Goal: Task Accomplishment & Management: Use online tool/utility

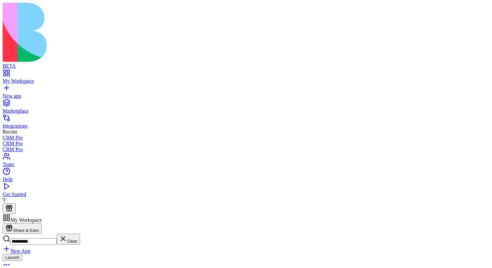
type input "**********"
click at [182, 254] on div "Launch" at bounding box center [246, 262] width 487 height 16
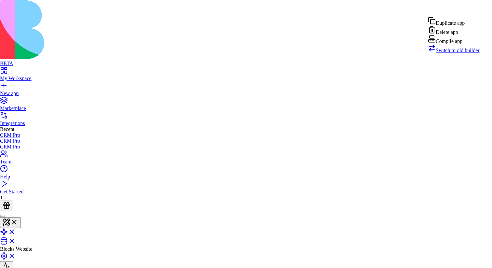
click at [465, 53] on span "Switch to old builder" at bounding box center [458, 51] width 44 height 6
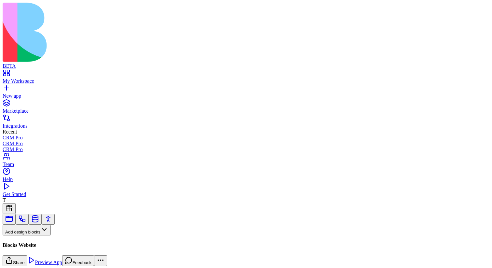
click at [28, 235] on button "Pages" at bounding box center [15, 240] width 25 height 11
click at [53, 193] on div "Websites" at bounding box center [36, 189] width 34 height 9
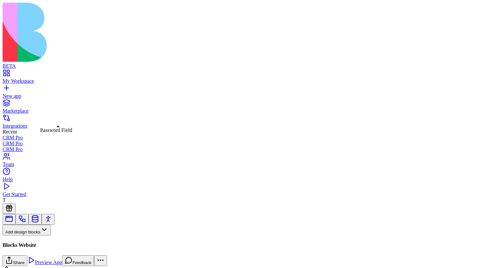
click at [34, 235] on button "Websites" at bounding box center [18, 240] width 31 height 11
click at [27, 245] on button "Inputs" at bounding box center [15, 250] width 25 height 11
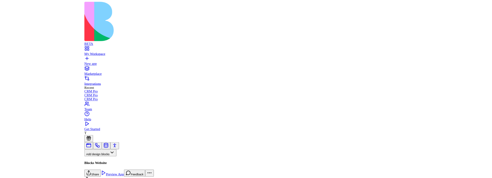
scroll to position [629, 0]
